Goal: Communication & Community: Answer question/provide support

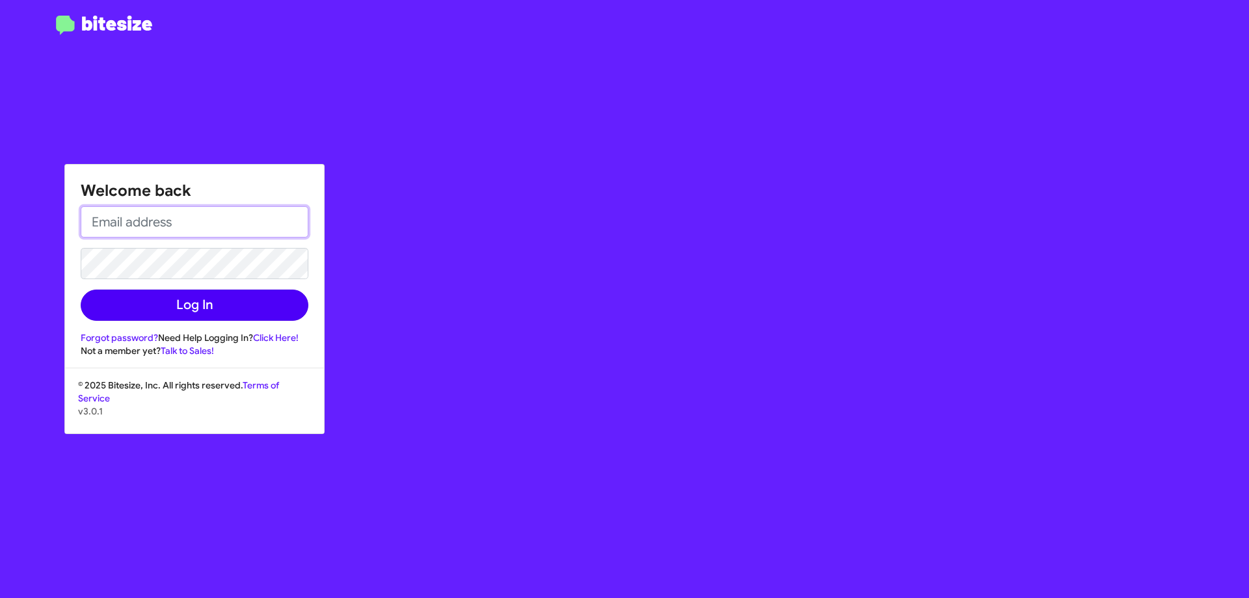
type input "[EMAIL_ADDRESS][DOMAIN_NAME]"
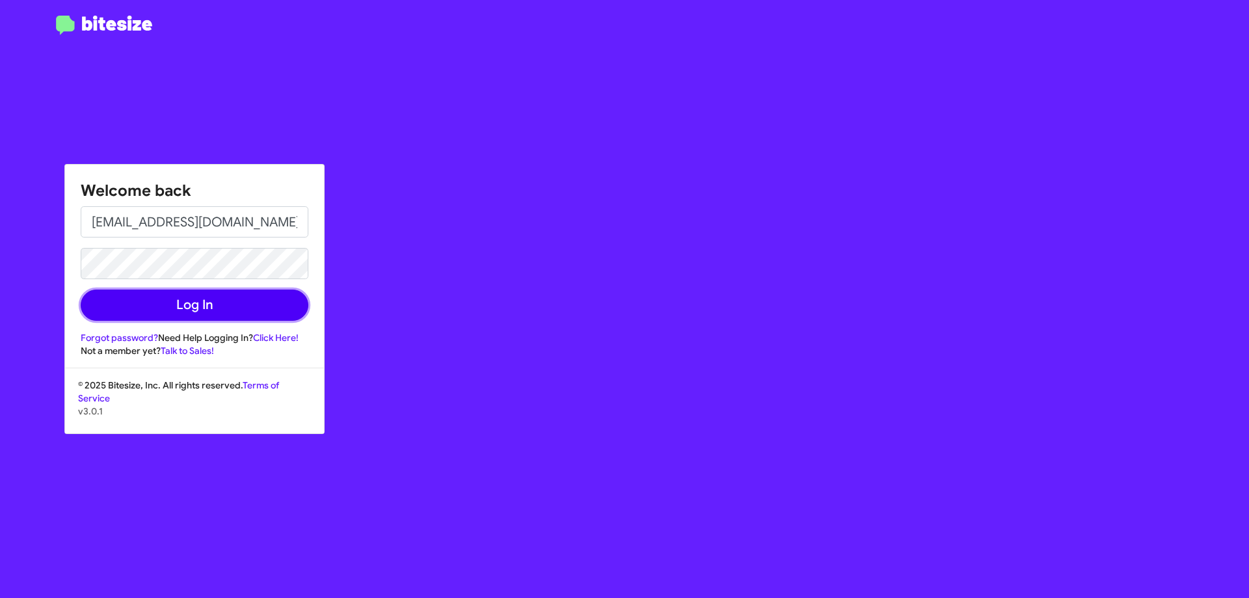
click at [247, 298] on button "Log In" at bounding box center [195, 305] width 228 height 31
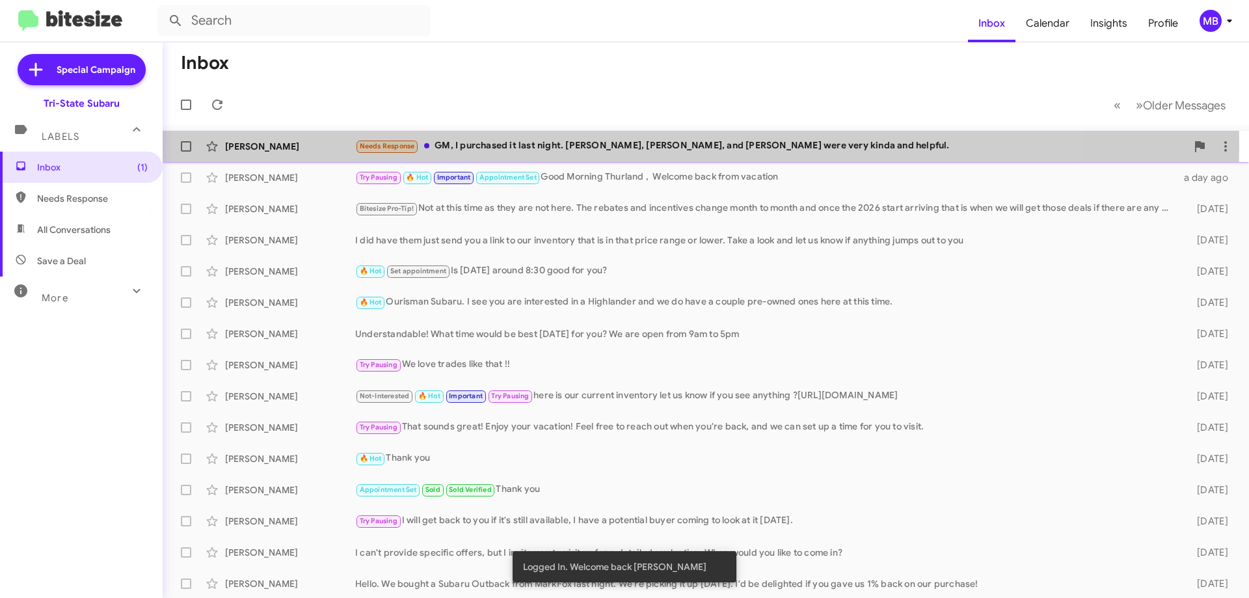
click at [335, 146] on div "[PERSON_NAME]" at bounding box center [290, 146] width 130 height 13
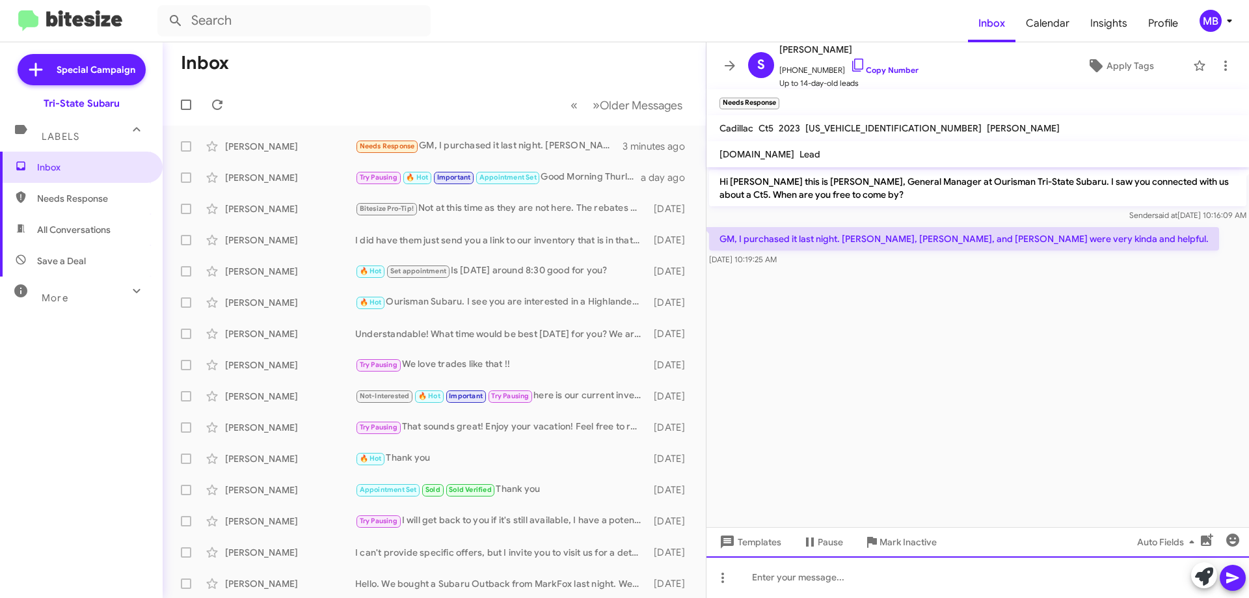
click at [807, 570] on div at bounding box center [978, 577] width 543 height 42
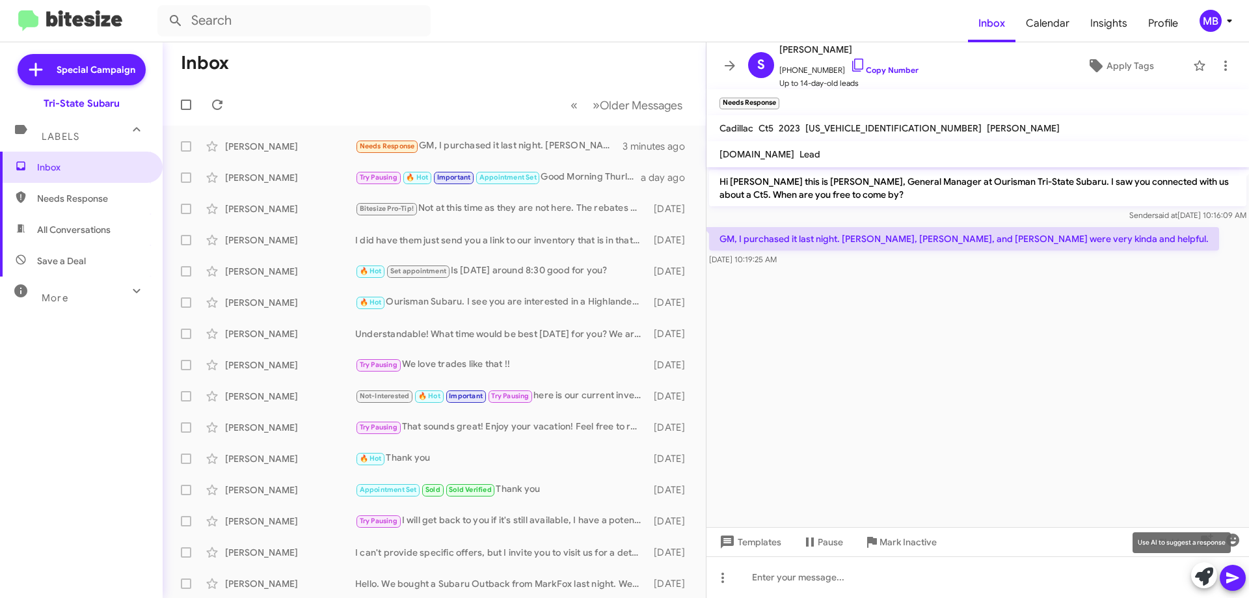
click at [1200, 587] on span at bounding box center [1204, 576] width 18 height 29
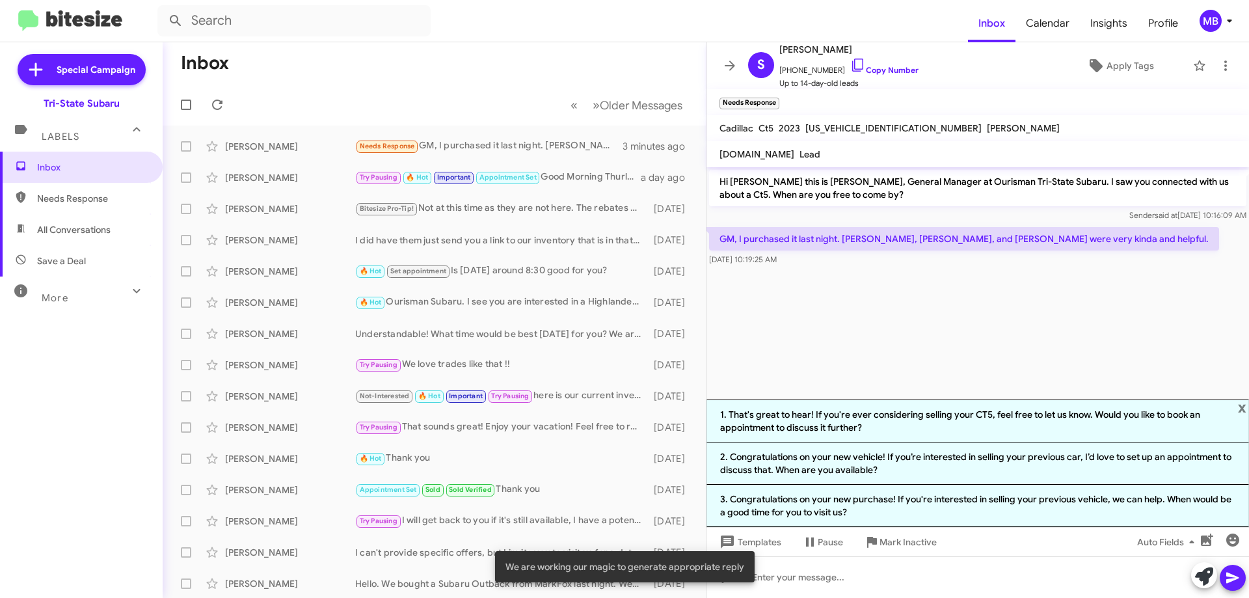
click at [994, 508] on li "3. Congratulations on your new purchase! If you're interested in selling your p…" at bounding box center [978, 506] width 543 height 42
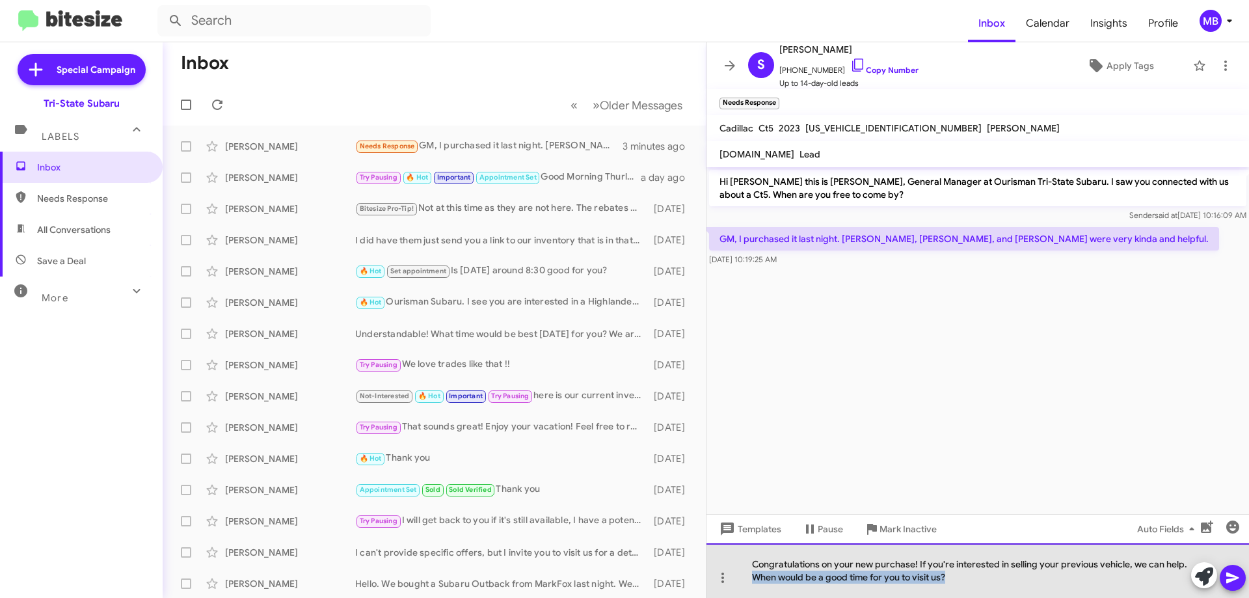
drag, startPoint x: 973, startPoint y: 581, endPoint x: 742, endPoint y: 576, distance: 230.4
click at [742, 576] on div "Congratulations on your new purchase! If you're interested in selling your prev…" at bounding box center [978, 570] width 543 height 55
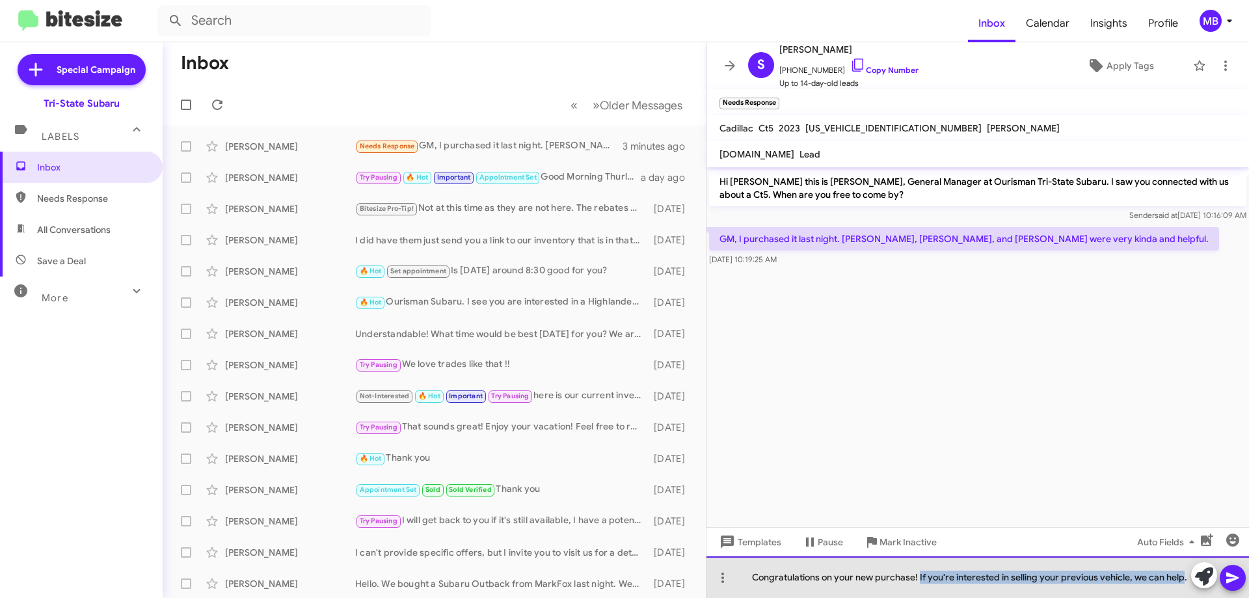
drag, startPoint x: 920, startPoint y: 576, endPoint x: 1184, endPoint y: 578, distance: 263.5
click at [1184, 578] on div "Congratulations on your new purchase! If you're interested in selling your prev…" at bounding box center [978, 577] width 543 height 42
drag, startPoint x: 931, startPoint y: 580, endPoint x: 923, endPoint y: 580, distance: 8.5
click at [923, 580] on div "Congratulations on your new purchase! ." at bounding box center [978, 577] width 543 height 42
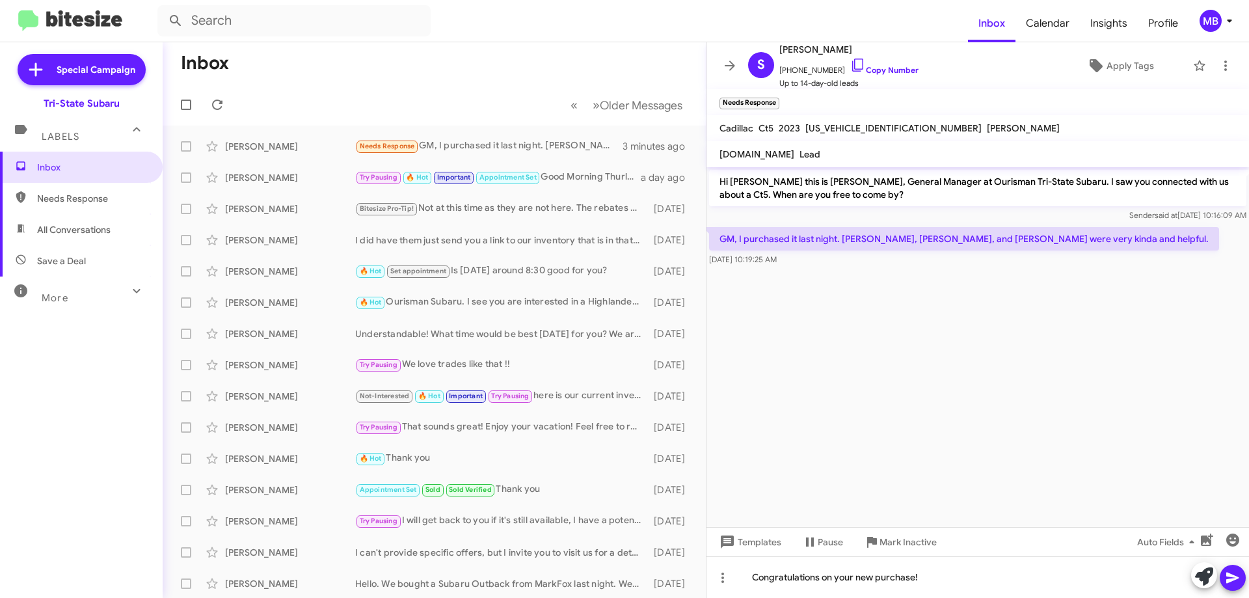
click at [1230, 579] on icon at bounding box center [1233, 578] width 12 height 11
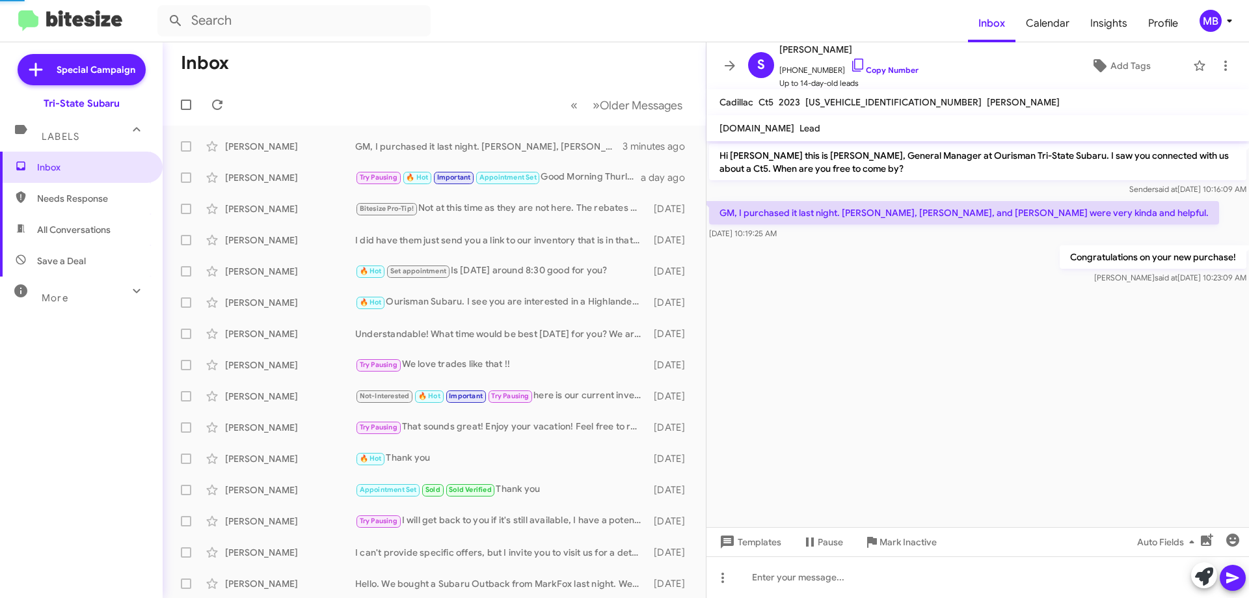
drag, startPoint x: 1117, startPoint y: 225, endPoint x: 737, endPoint y: 206, distance: 380.5
click at [714, 202] on div "GM, I purchased it last night. [PERSON_NAME], [PERSON_NAME], and [PERSON_NAME] …" at bounding box center [978, 220] width 543 height 44
copy div "GM, I purchased it last night. [PERSON_NAME], [PERSON_NAME], and [PERSON_NAME] …"
